Goal: Task Accomplishment & Management: Manage account settings

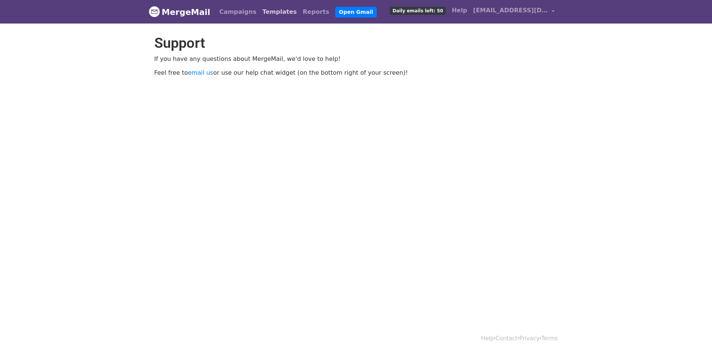
click at [271, 11] on link "Templates" at bounding box center [280, 11] width 40 height 15
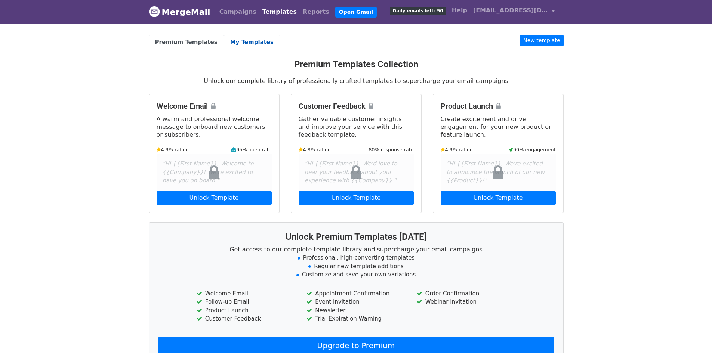
click at [244, 43] on link "My Templates" at bounding box center [252, 42] width 56 height 15
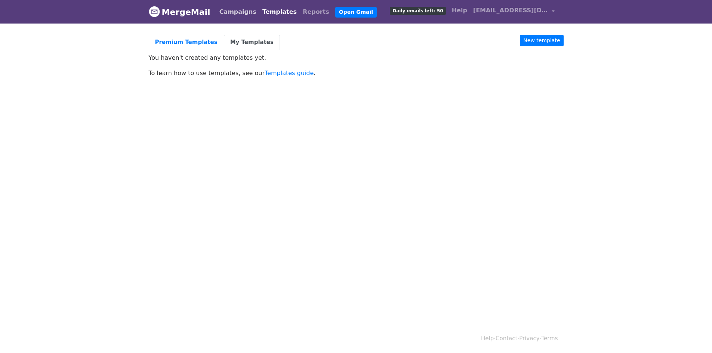
click at [234, 13] on link "Campaigns" at bounding box center [238, 11] width 43 height 15
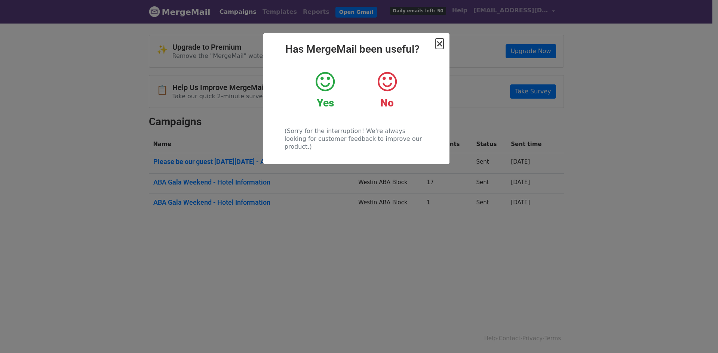
click at [440, 45] on span "×" at bounding box center [439, 44] width 7 height 10
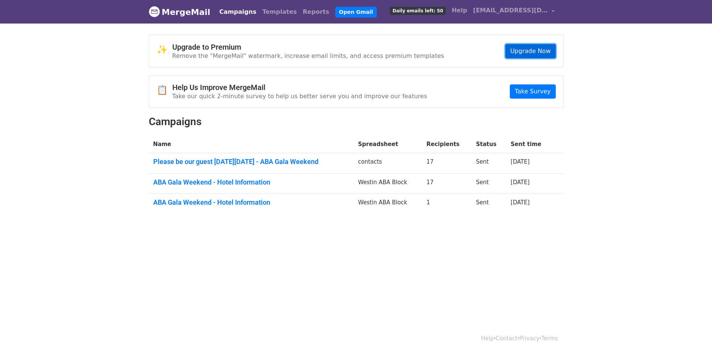
click at [536, 52] on link "Upgrade Now" at bounding box center [531, 51] width 50 height 14
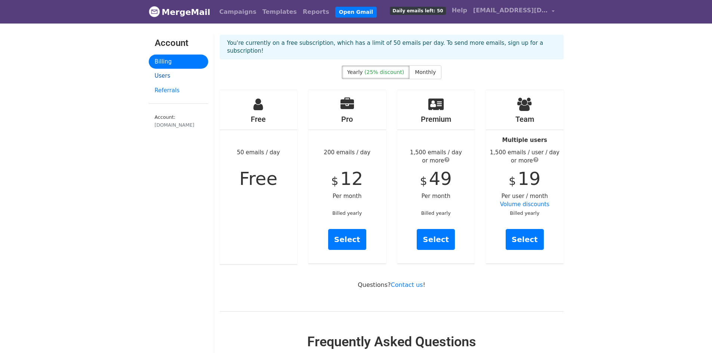
click at [166, 74] on link "Users" at bounding box center [178, 76] width 59 height 15
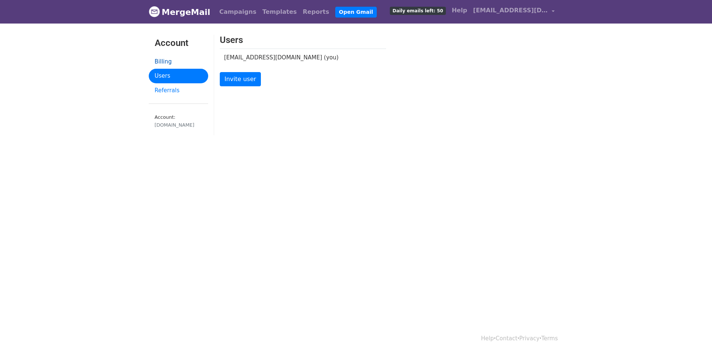
click at [165, 59] on link "Billing" at bounding box center [178, 62] width 59 height 15
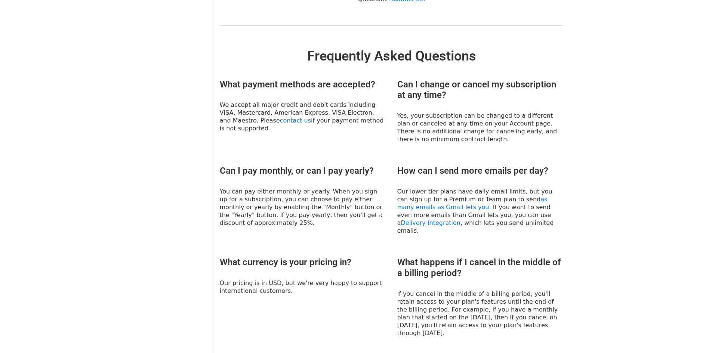
scroll to position [299, 0]
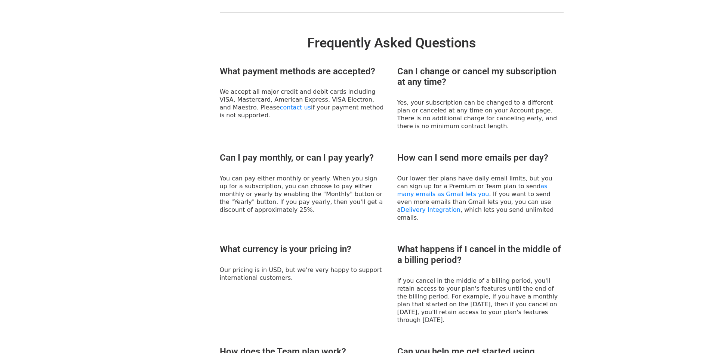
click at [441, 215] on div "What payment methods are accepted? We accept all major credit and debit cards i…" at bounding box center [391, 260] width 355 height 388
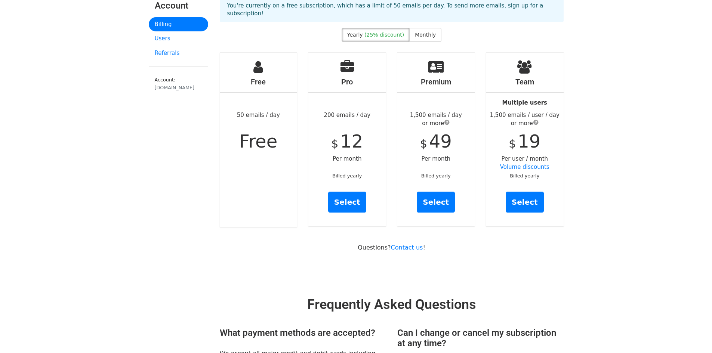
scroll to position [0, 0]
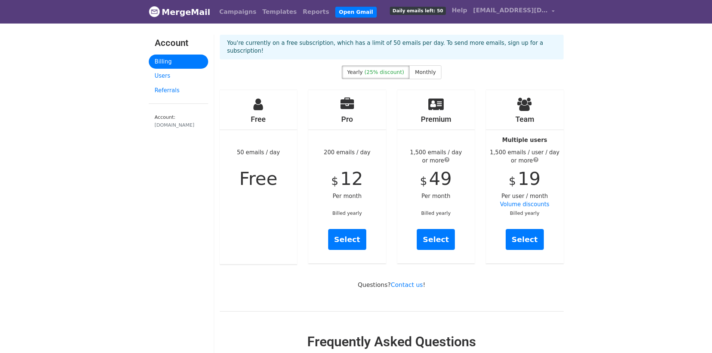
click at [381, 69] on span "(25% discount)" at bounding box center [385, 72] width 40 height 6
